Goal: Task Accomplishment & Management: Complete application form

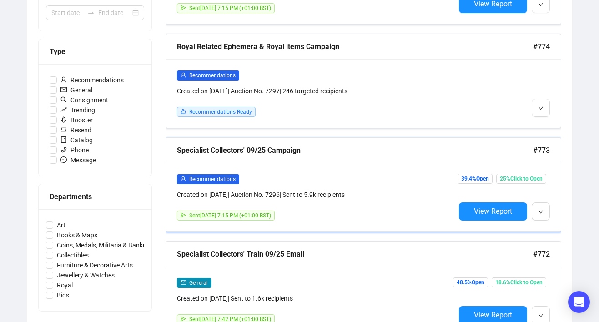
scroll to position [238, 0]
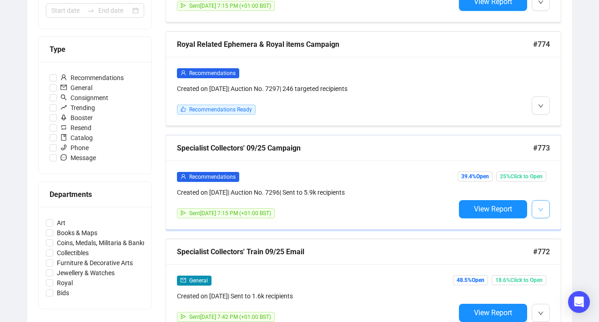
click at [538, 205] on span "button" at bounding box center [540, 208] width 5 height 11
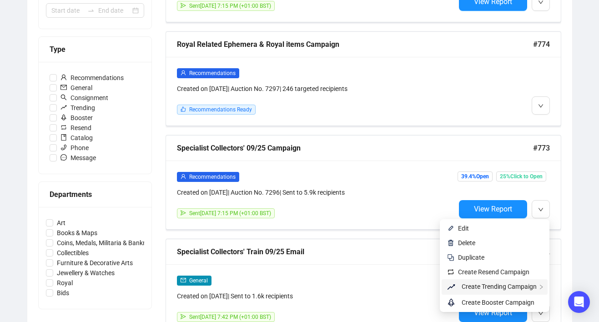
click at [495, 285] on span "Create Trending Campaign" at bounding box center [498, 286] width 75 height 7
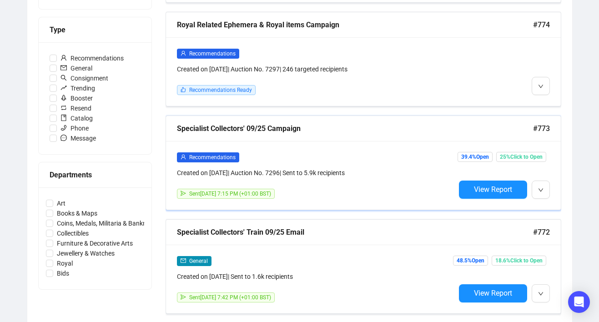
scroll to position [276, 0]
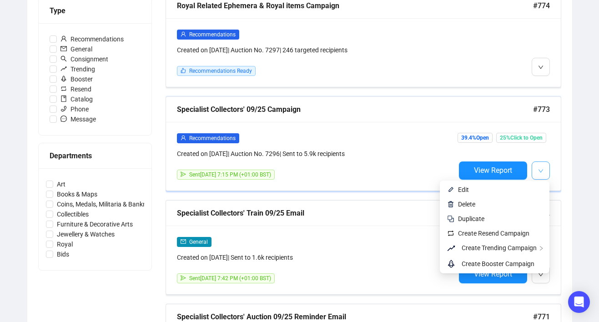
click at [541, 166] on span "button" at bounding box center [540, 170] width 5 height 11
click at [500, 232] on span "Create Resend Campaign" at bounding box center [493, 233] width 71 height 7
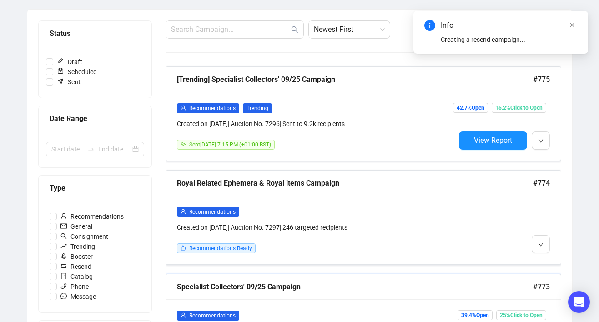
scroll to position [99, 0]
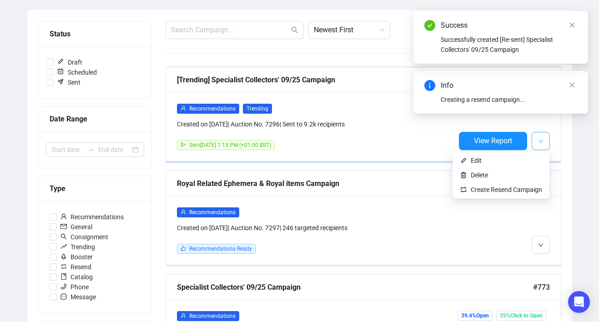
click at [540, 143] on icon "down" at bounding box center [540, 141] width 5 height 5
click at [506, 187] on span "Create Resend Campaign" at bounding box center [505, 189] width 71 height 7
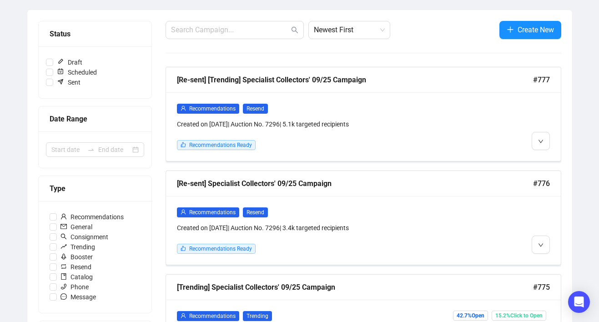
scroll to position [222, 0]
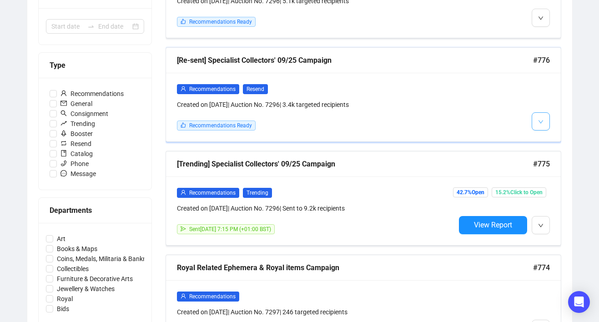
click at [546, 121] on button "button" at bounding box center [540, 121] width 18 height 18
click at [542, 140] on img at bounding box center [542, 140] width 7 height 7
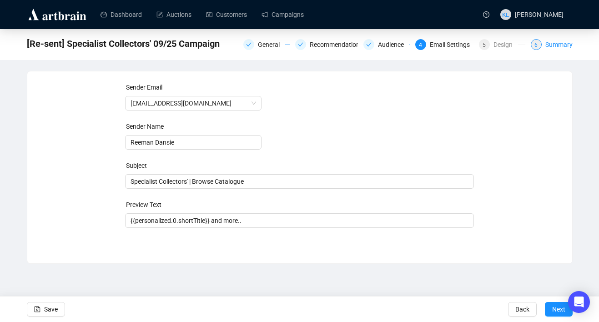
click at [543, 40] on div "6 Summary" at bounding box center [551, 44] width 42 height 11
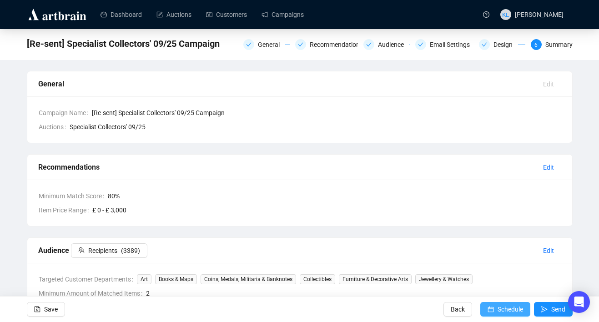
click at [494, 305] on button "Schedule" at bounding box center [505, 309] width 50 height 15
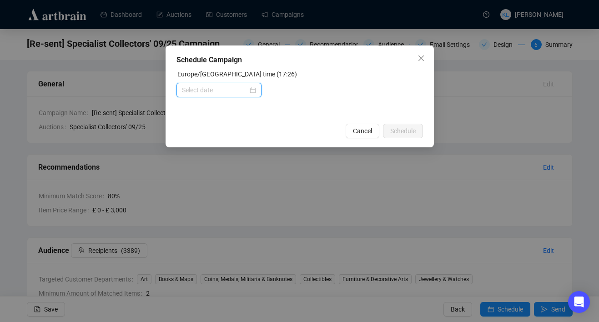
click at [224, 89] on input at bounding box center [215, 90] width 66 height 10
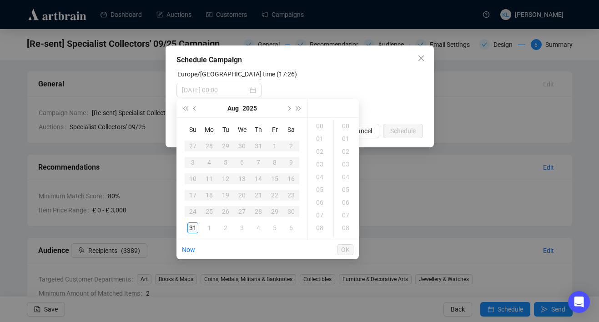
click at [194, 225] on div "31" at bounding box center [192, 227] width 11 height 11
click at [320, 155] on div "19" at bounding box center [321, 151] width 22 height 13
click at [345, 133] on div "30" at bounding box center [346, 132] width 22 height 13
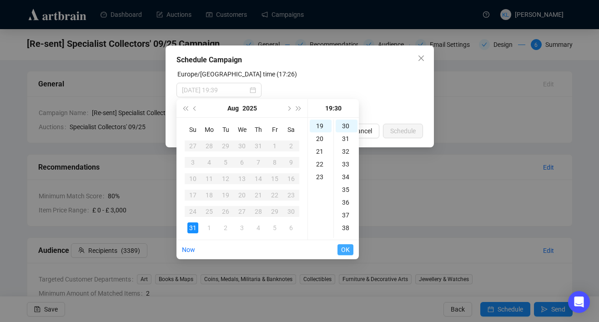
type input "[DATE] 19:30"
click at [345, 250] on span "OK" at bounding box center [345, 249] width 9 height 17
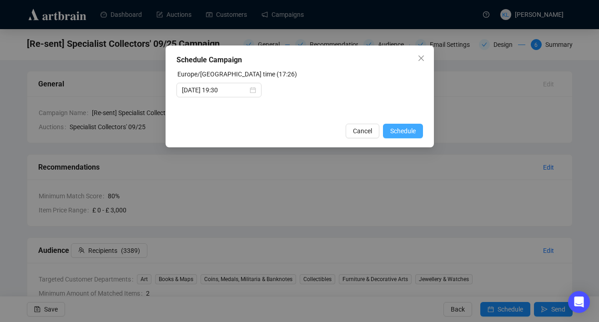
click at [401, 130] on span "Schedule" at bounding box center [402, 131] width 25 height 10
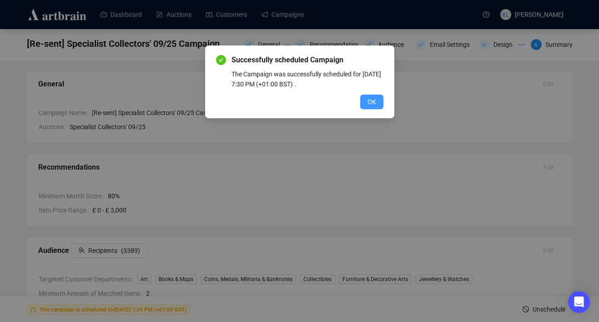
click at [374, 98] on span "OK" at bounding box center [371, 102] width 9 height 10
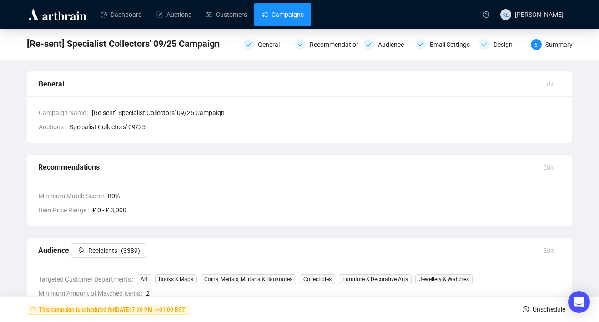
click at [293, 18] on link "Campaigns" at bounding box center [282, 15] width 42 height 24
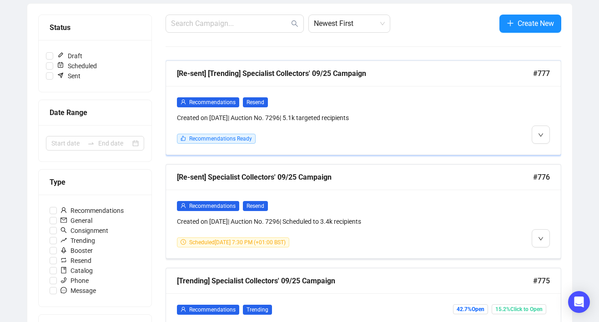
scroll to position [110, 0]
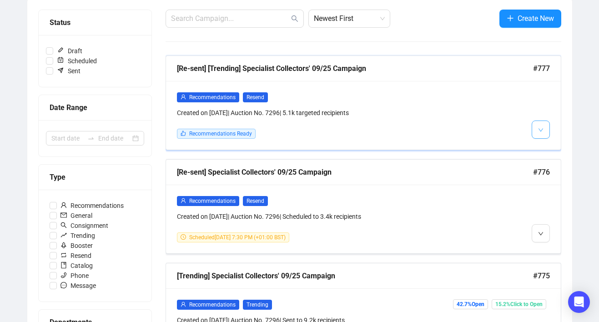
click at [543, 129] on button "button" at bounding box center [540, 129] width 18 height 18
click at [541, 153] on li "Edit" at bounding box center [552, 149] width 39 height 15
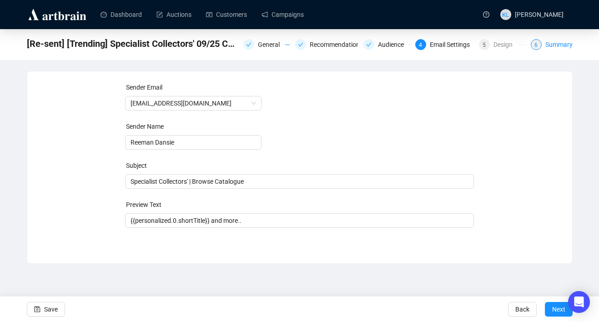
click at [536, 49] on div "6" at bounding box center [535, 44] width 11 height 11
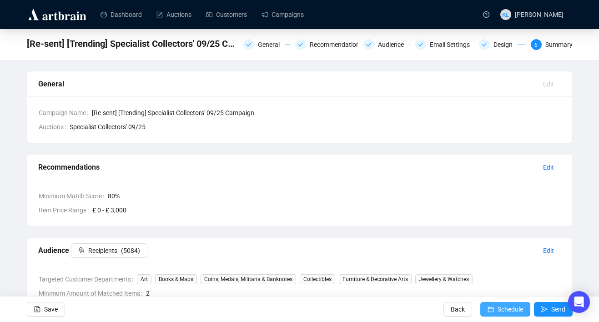
click at [489, 304] on span "submit" at bounding box center [490, 308] width 6 height 25
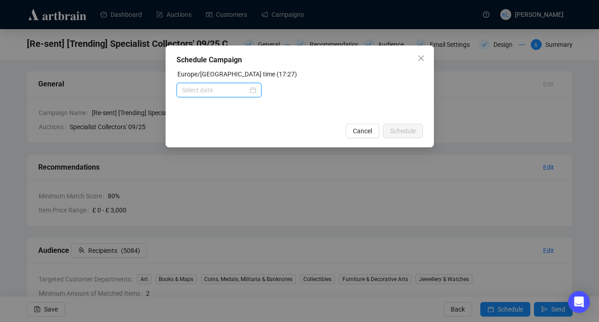
click at [225, 91] on input at bounding box center [215, 90] width 66 height 10
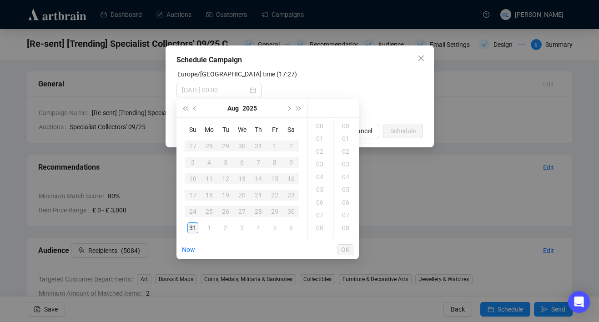
click at [193, 227] on div "31" at bounding box center [192, 227] width 11 height 11
click at [321, 148] on div "19" at bounding box center [321, 151] width 22 height 13
click at [348, 175] on div "30" at bounding box center [346, 175] width 22 height 13
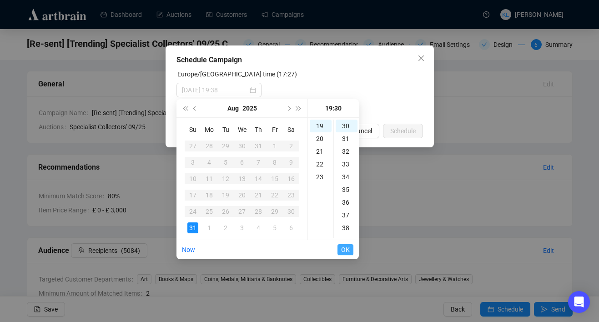
type input "[DATE] 19:30"
click at [344, 249] on span "OK" at bounding box center [345, 249] width 9 height 17
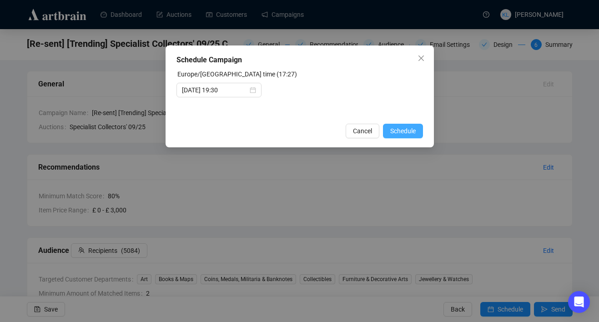
click at [403, 132] on span "Schedule" at bounding box center [402, 131] width 25 height 10
